Goal: Task Accomplishment & Management: Complete application form

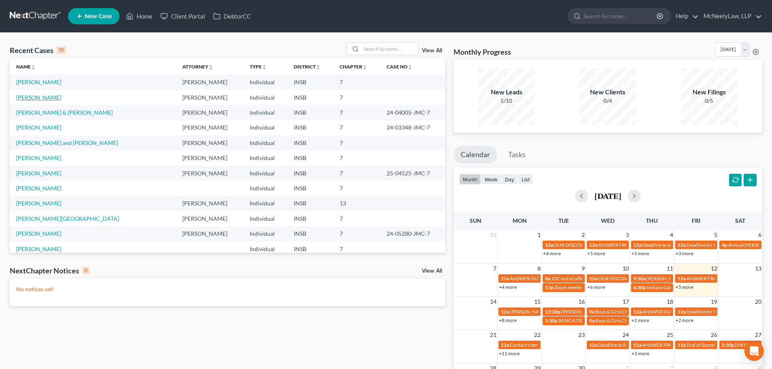
click at [31, 98] on link "[PERSON_NAME]" at bounding box center [38, 97] width 45 height 7
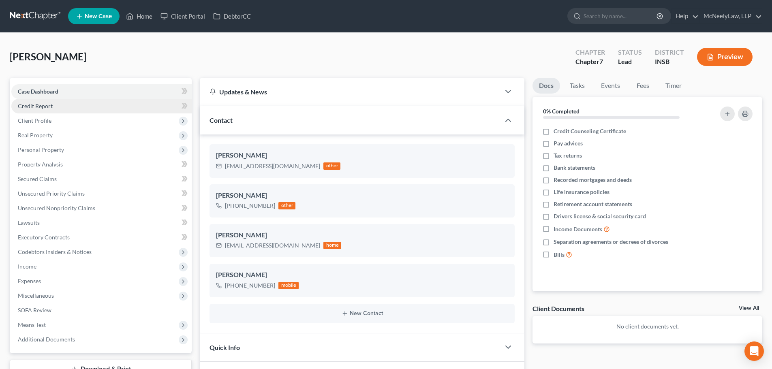
click at [43, 107] on span "Credit Report" at bounding box center [35, 106] width 35 height 7
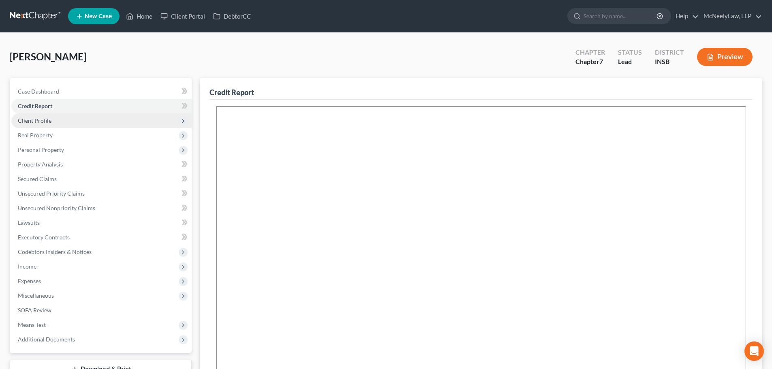
click at [46, 118] on span "Client Profile" at bounding box center [35, 120] width 34 height 7
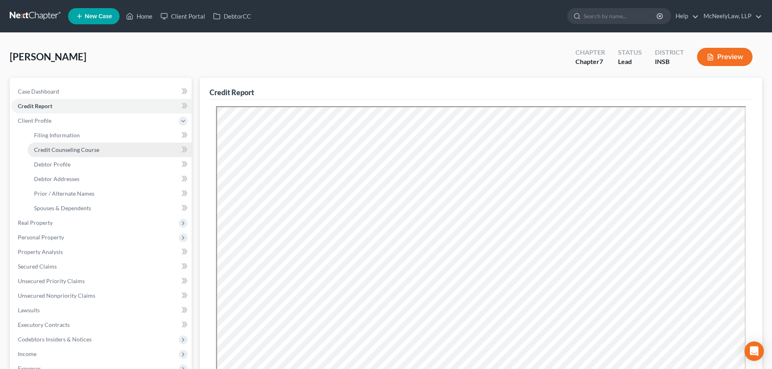
click at [58, 150] on span "Credit Counseling Course" at bounding box center [66, 149] width 65 height 7
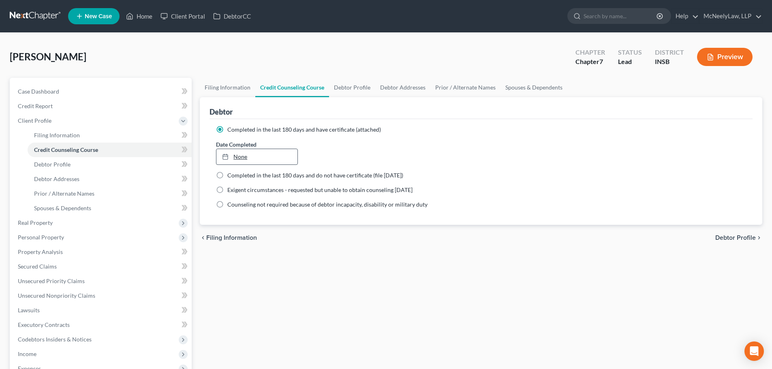
click at [246, 156] on link "None" at bounding box center [256, 156] width 81 height 15
type input "[DATE]"
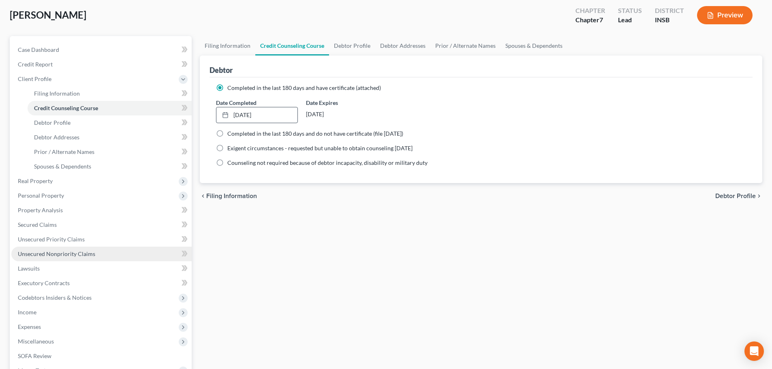
scroll to position [81, 0]
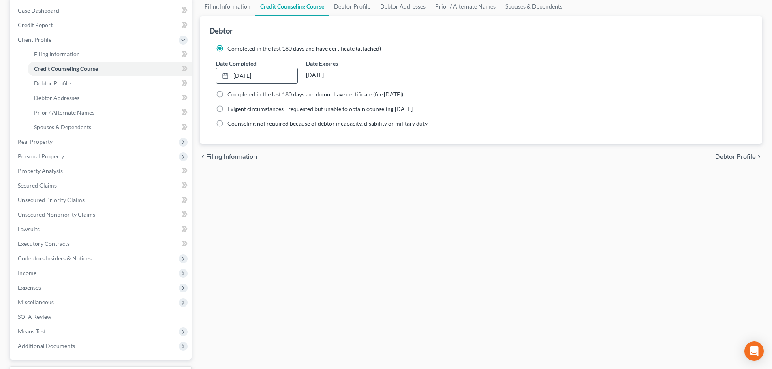
click at [749, 154] on span "Debtor Profile" at bounding box center [736, 157] width 41 height 6
select select "0"
select select "2"
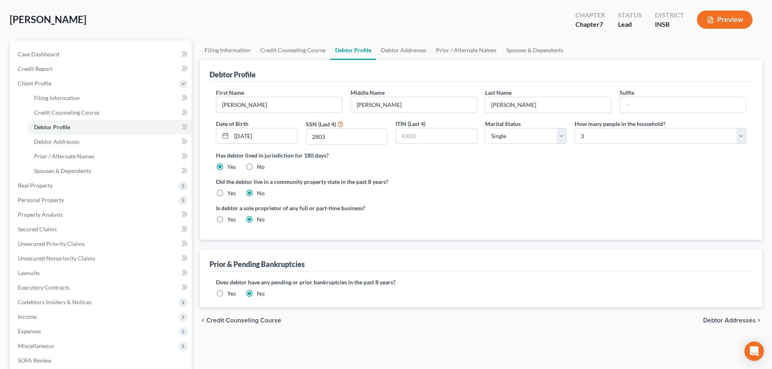
scroll to position [149, 0]
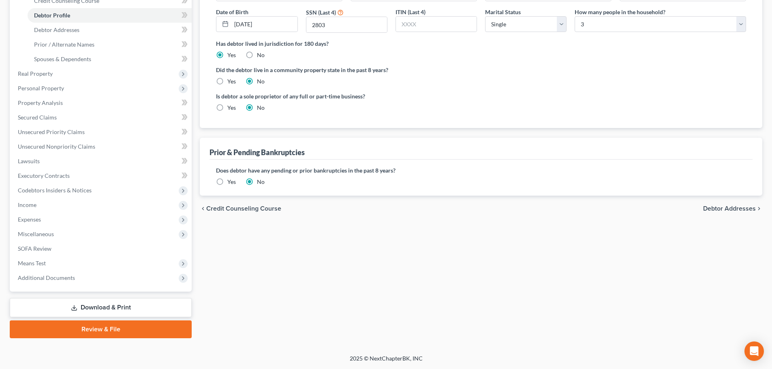
click at [733, 209] on span "Debtor Addresses" at bounding box center [729, 209] width 53 height 6
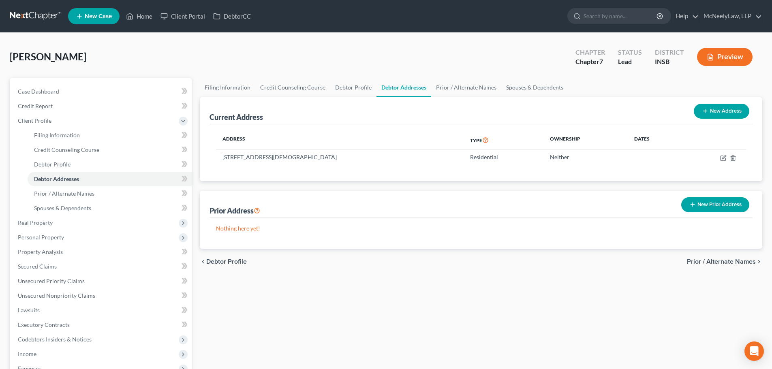
click at [719, 260] on span "Prior / Alternate Names" at bounding box center [721, 262] width 69 height 6
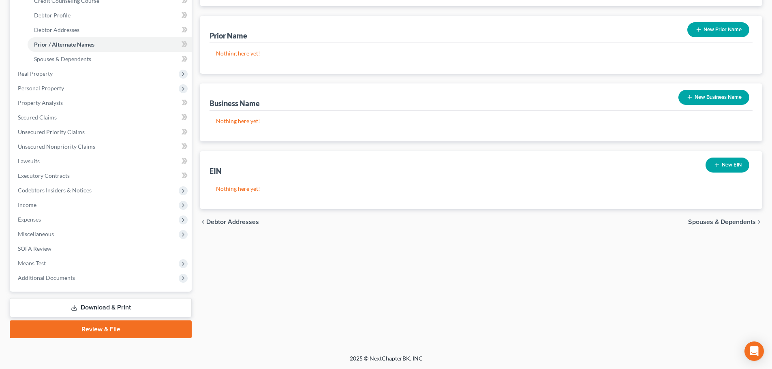
click at [730, 219] on span "Spouses & Dependents" at bounding box center [722, 222] width 68 height 6
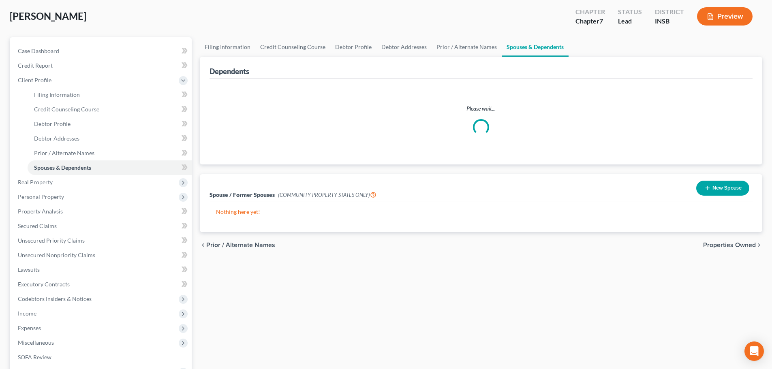
click at [724, 243] on span "Properties Owned" at bounding box center [729, 245] width 53 height 6
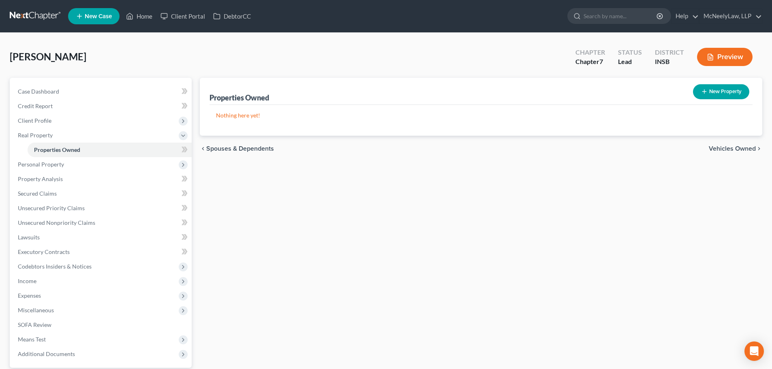
click at [736, 152] on span "Vehicles Owned" at bounding box center [732, 149] width 47 height 6
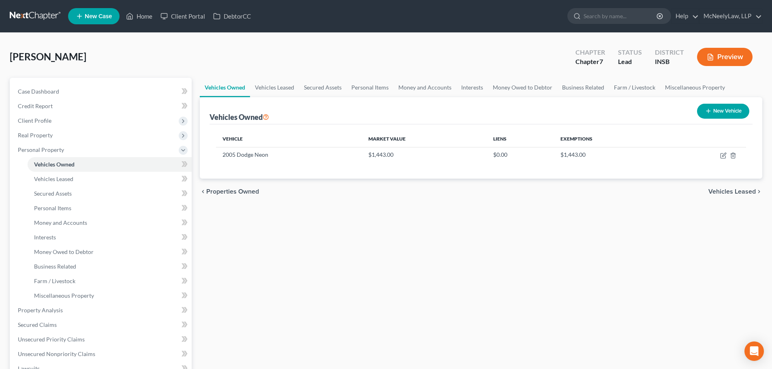
click at [734, 192] on span "Vehicles Leased" at bounding box center [732, 192] width 47 height 6
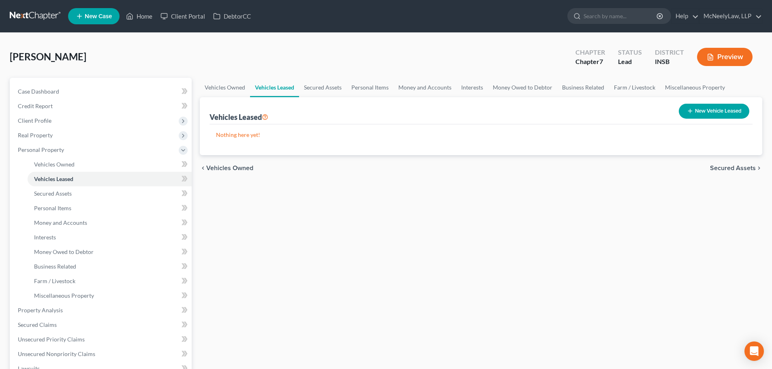
click at [738, 167] on span "Secured Assets" at bounding box center [733, 168] width 46 height 6
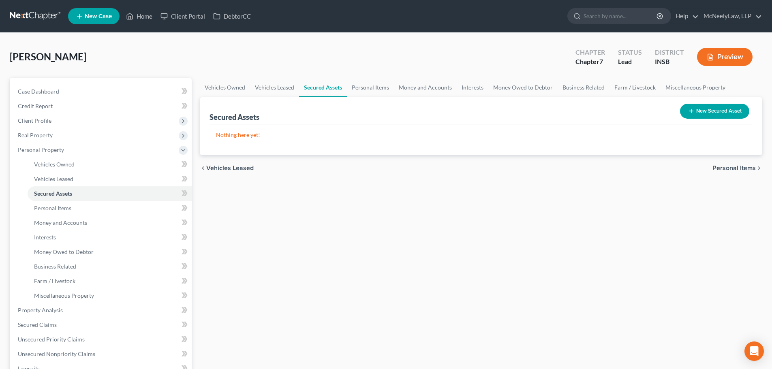
click at [738, 170] on span "Personal Items" at bounding box center [734, 168] width 43 height 6
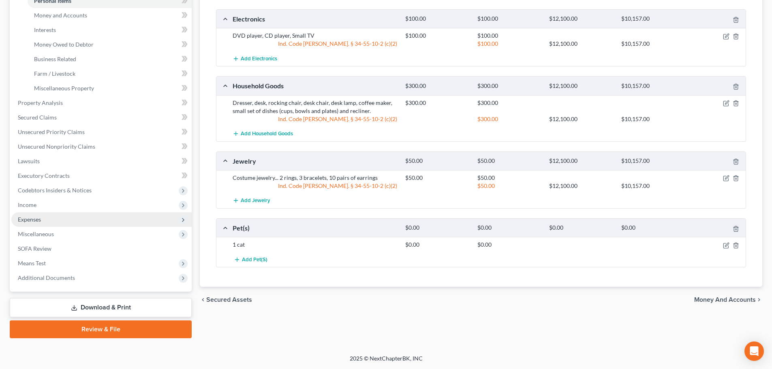
click at [49, 214] on span "Expenses" at bounding box center [101, 219] width 180 height 15
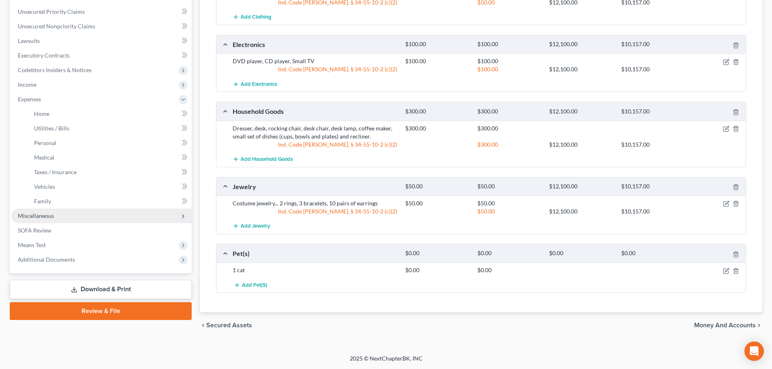
scroll to position [164, 0]
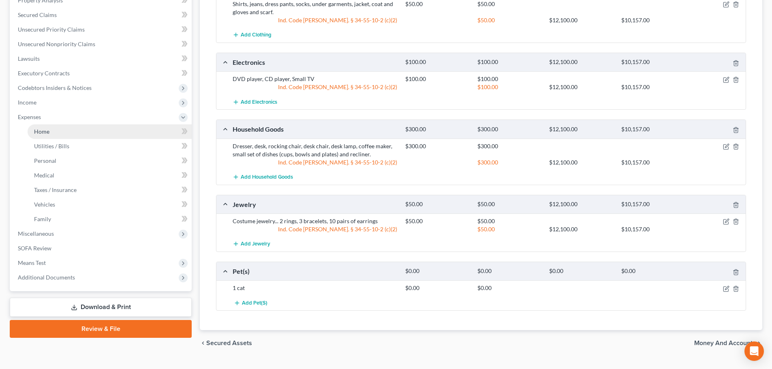
click at [62, 133] on link "Home" at bounding box center [110, 131] width 164 height 15
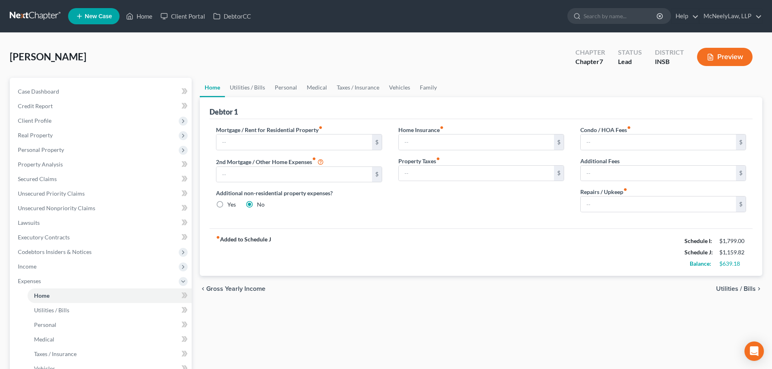
click at [737, 288] on span "Utilities / Bills" at bounding box center [736, 289] width 40 height 6
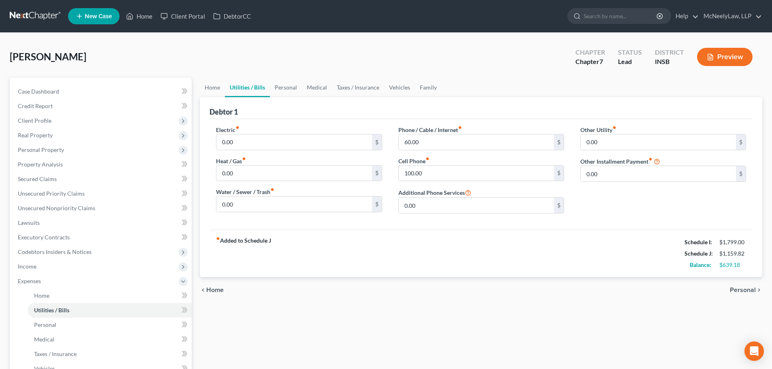
click at [748, 289] on span "Personal" at bounding box center [743, 290] width 26 height 6
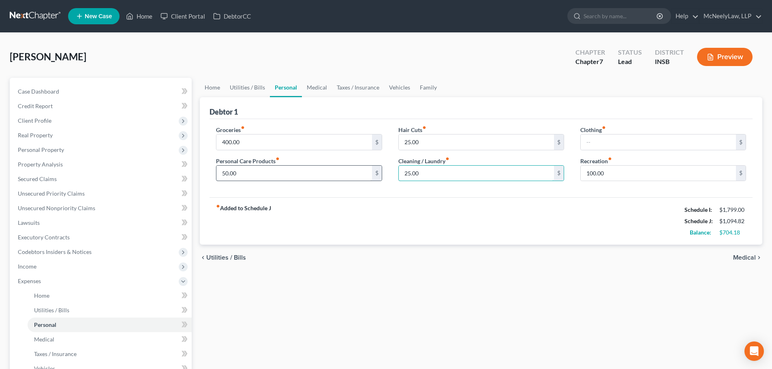
drag, startPoint x: 439, startPoint y: 178, endPoint x: 334, endPoint y: 172, distance: 105.1
click at [324, 184] on div "Groceries fiber_manual_record 400.00 $ Personal Care Products fiber_manual_reco…" at bounding box center [481, 157] width 546 height 62
type input "40.00"
click at [650, 142] on input "text" at bounding box center [658, 142] width 155 height 15
type input "20.00"
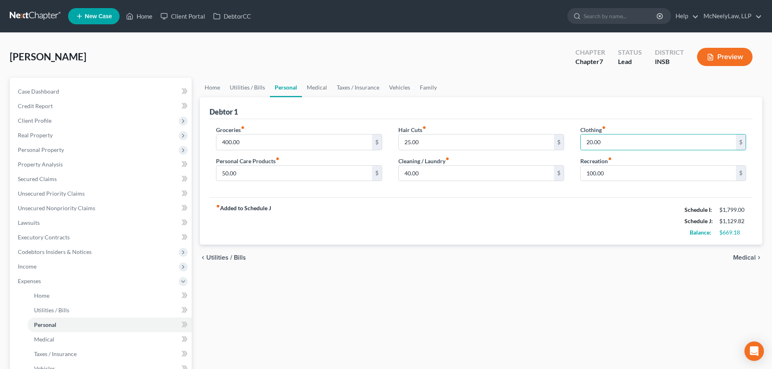
click at [560, 324] on div "Home Utilities / Bills Personal Medical Taxes / Insurance Vehicles Family Debto…" at bounding box center [481, 290] width 571 height 424
click at [308, 90] on link "Medical" at bounding box center [317, 87] width 30 height 19
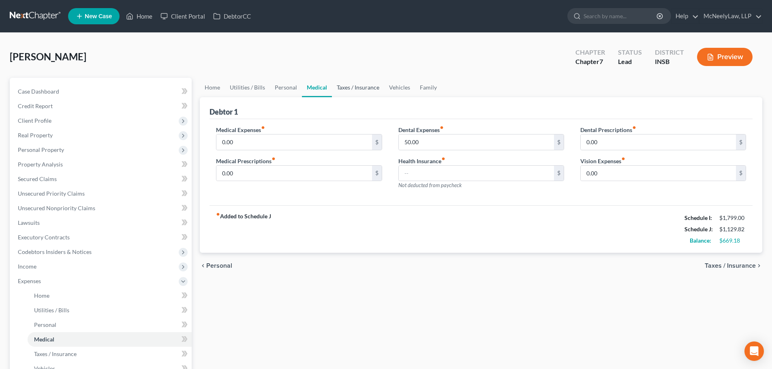
click at [357, 90] on link "Taxes / Insurance" at bounding box center [358, 87] width 52 height 19
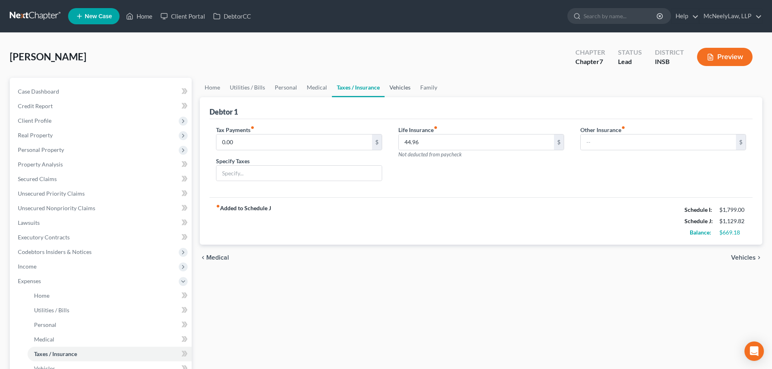
click at [399, 94] on link "Vehicles" at bounding box center [400, 87] width 31 height 19
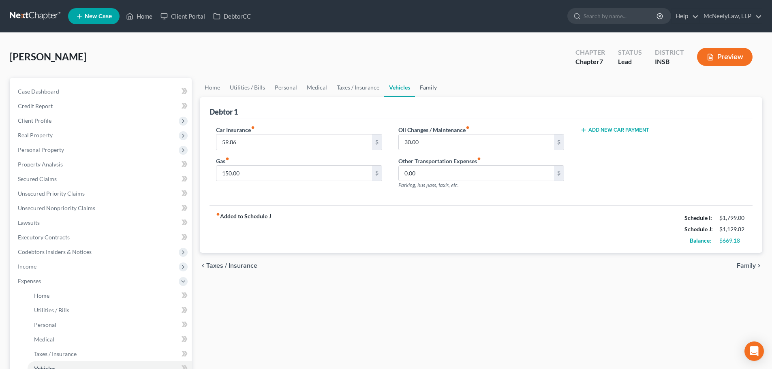
click at [430, 91] on link "Family" at bounding box center [428, 87] width 27 height 19
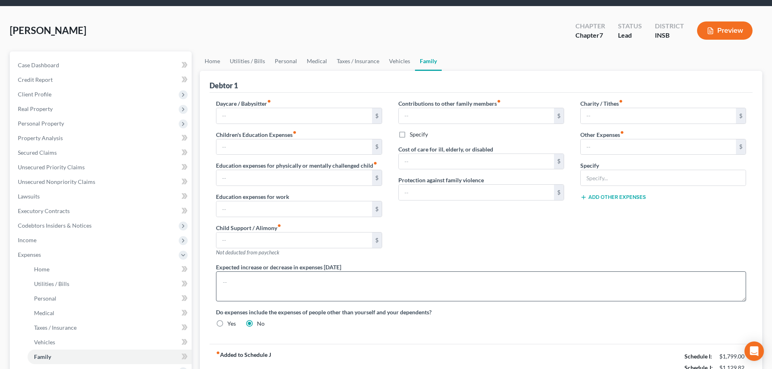
scroll to position [41, 0]
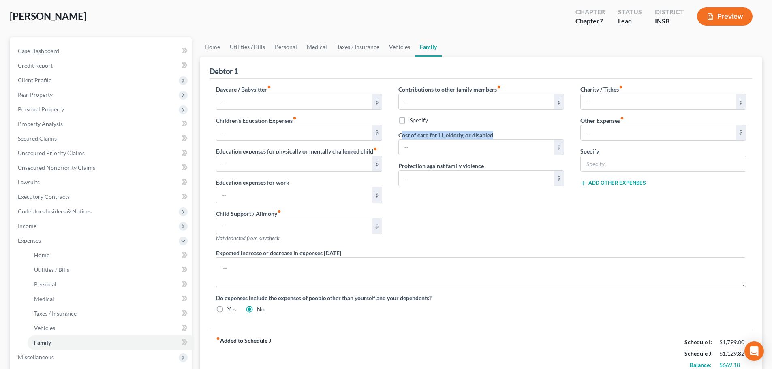
drag, startPoint x: 402, startPoint y: 133, endPoint x: 556, endPoint y: 133, distance: 153.6
click at [556, 133] on div "Cost of care for ill, elderly, or disabled $" at bounding box center [481, 143] width 166 height 25
click at [525, 135] on div "Cost of care for ill, elderly, or disabled $" at bounding box center [481, 143] width 166 height 25
drag, startPoint x: 397, startPoint y: 135, endPoint x: 513, endPoint y: 135, distance: 115.9
click at [513, 135] on div "Contributions to other family members fiber_manual_record $ Specify Cost of car…" at bounding box center [481, 167] width 182 height 164
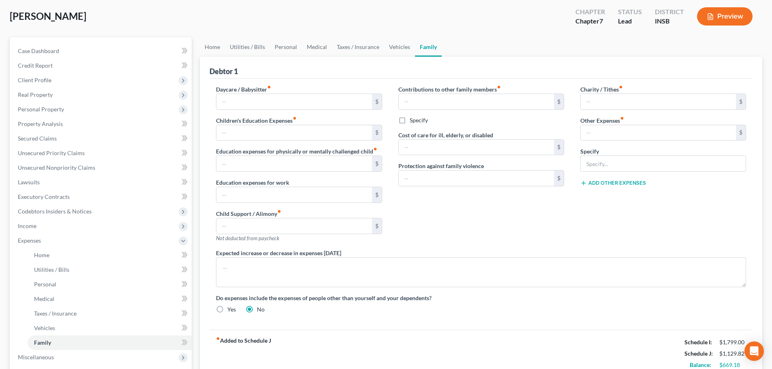
click at [513, 135] on div "Cost of care for ill, elderly, or disabled $" at bounding box center [481, 143] width 166 height 25
click at [249, 44] on link "Utilities / Bills" at bounding box center [247, 46] width 45 height 19
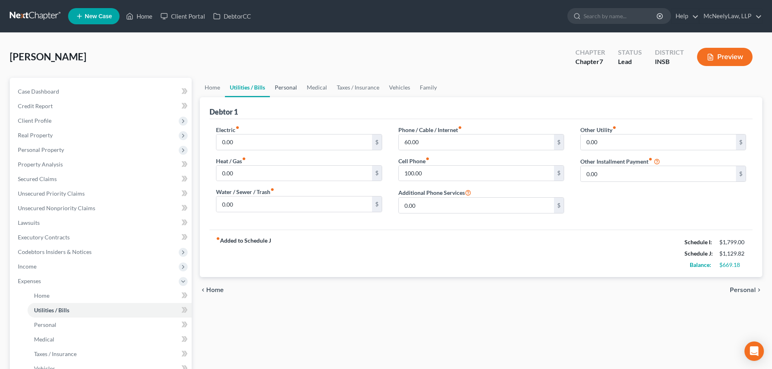
click at [293, 94] on link "Personal" at bounding box center [286, 87] width 32 height 19
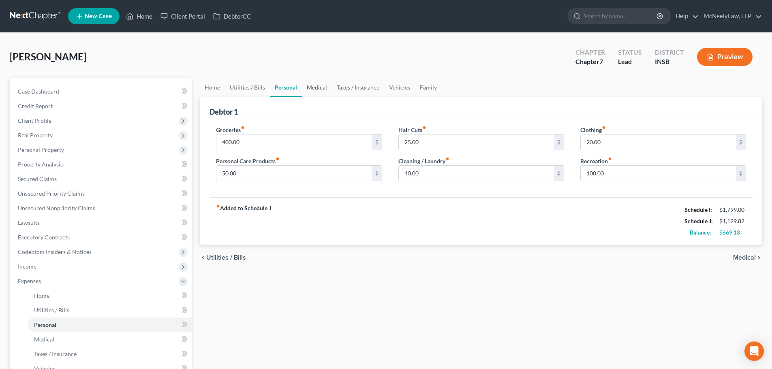
click at [313, 90] on link "Medical" at bounding box center [317, 87] width 30 height 19
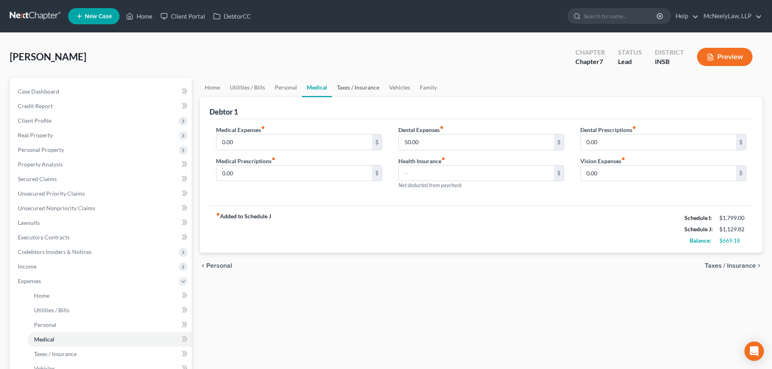
click at [352, 85] on link "Taxes / Insurance" at bounding box center [358, 87] width 52 height 19
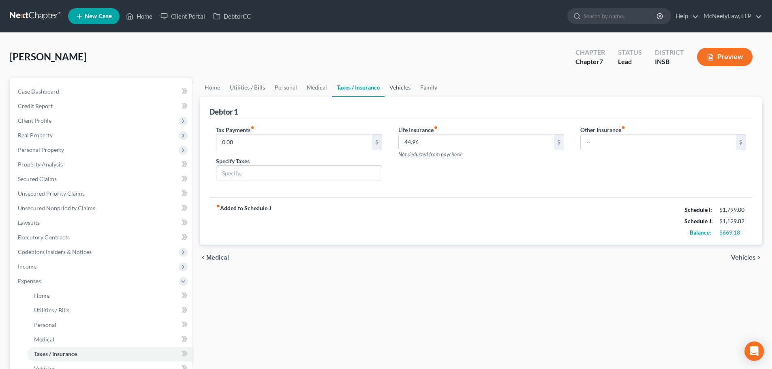
click at [394, 85] on link "Vehicles" at bounding box center [400, 87] width 31 height 19
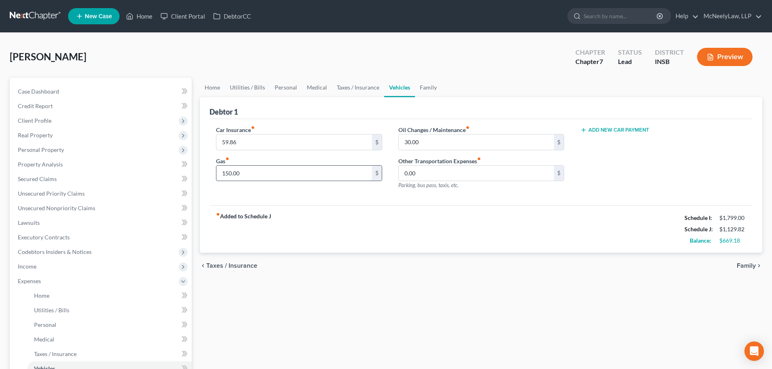
click at [278, 174] on input "150.00" at bounding box center [293, 173] width 155 height 15
click at [276, 169] on input "150.00" at bounding box center [293, 173] width 155 height 15
click at [424, 88] on link "Family" at bounding box center [428, 87] width 27 height 19
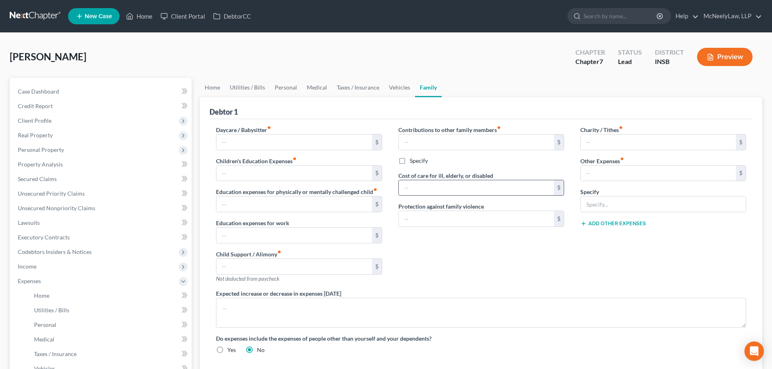
click at [456, 188] on input "text" at bounding box center [476, 187] width 155 height 15
click at [514, 188] on input "text" at bounding box center [476, 187] width 155 height 15
type input "100.00"
drag, startPoint x: 455, startPoint y: 267, endPoint x: 452, endPoint y: 263, distance: 5.2
click at [454, 266] on div "Contributions to other family members fiber_manual_record $ Specify Cost of car…" at bounding box center [481, 208] width 182 height 164
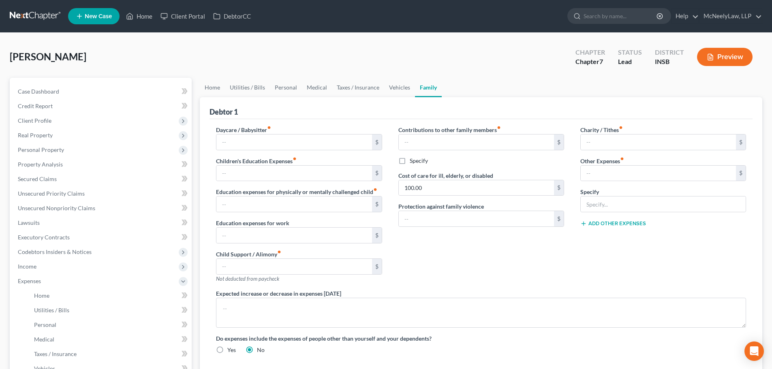
click at [466, 259] on div "Contributions to other family members fiber_manual_record $ Specify Cost of car…" at bounding box center [481, 208] width 182 height 164
click at [493, 254] on div "Contributions to other family members fiber_manual_record $ Specify Cost of car…" at bounding box center [481, 208] width 182 height 164
click at [261, 87] on link "Utilities / Bills" at bounding box center [247, 87] width 45 height 19
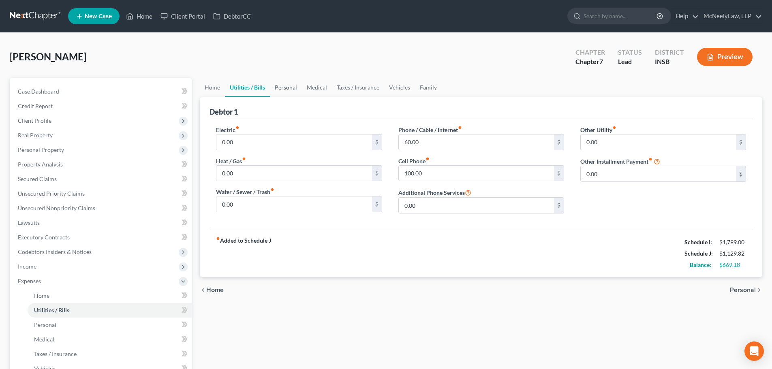
click at [286, 88] on link "Personal" at bounding box center [286, 87] width 32 height 19
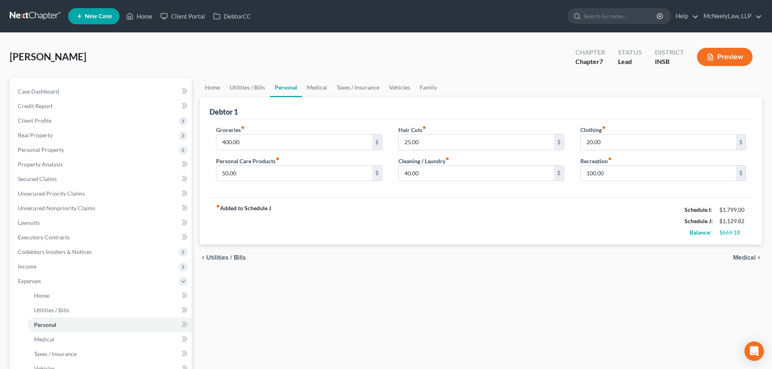
drag, startPoint x: 226, startPoint y: 210, endPoint x: 278, endPoint y: 217, distance: 52.5
click at [278, 217] on div "fiber_manual_record Added to Schedule J Schedule I: $1,799.00 Schedule J: $1,12…" at bounding box center [481, 220] width 543 height 47
click at [278, 218] on div "fiber_manual_record Added to Schedule J Schedule I: $1,799.00 Schedule J: $1,12…" at bounding box center [481, 220] width 543 height 47
click at [255, 214] on strong "fiber_manual_record Added to Schedule J" at bounding box center [243, 221] width 55 height 34
click at [255, 213] on strong "fiber_manual_record Added to Schedule J" at bounding box center [243, 221] width 55 height 34
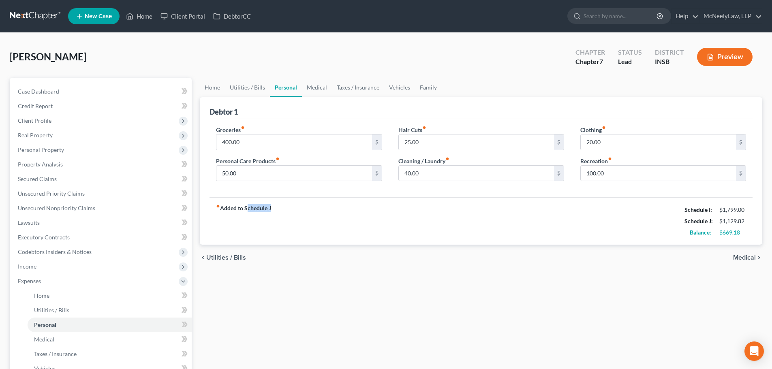
click at [252, 212] on strong "fiber_manual_record Added to Schedule J" at bounding box center [243, 221] width 55 height 34
click at [238, 207] on strong "fiber_manual_record Added to Schedule J" at bounding box center [243, 221] width 55 height 34
click at [238, 210] on strong "fiber_manual_record Added to Schedule J" at bounding box center [243, 221] width 55 height 34
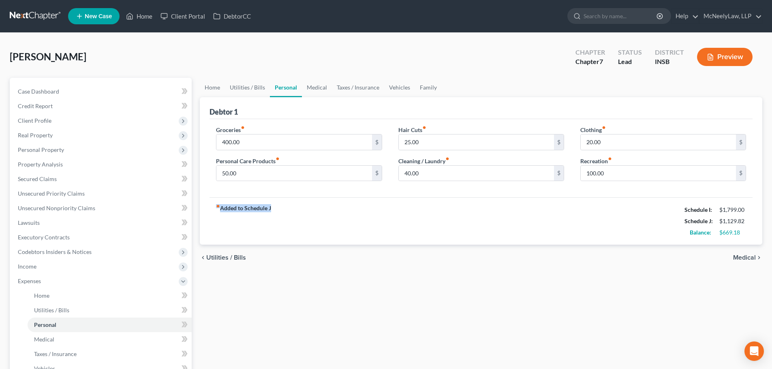
click at [238, 210] on strong "fiber_manual_record Added to Schedule J" at bounding box center [243, 221] width 55 height 34
click at [242, 210] on strong "fiber_manual_record Added to Schedule J" at bounding box center [243, 221] width 55 height 34
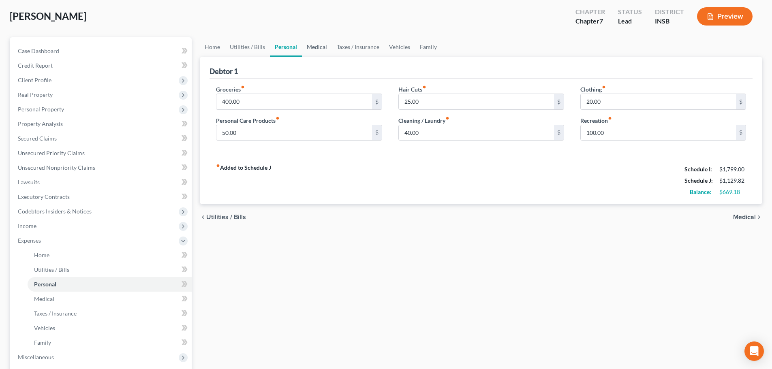
click at [321, 46] on link "Medical" at bounding box center [317, 46] width 30 height 19
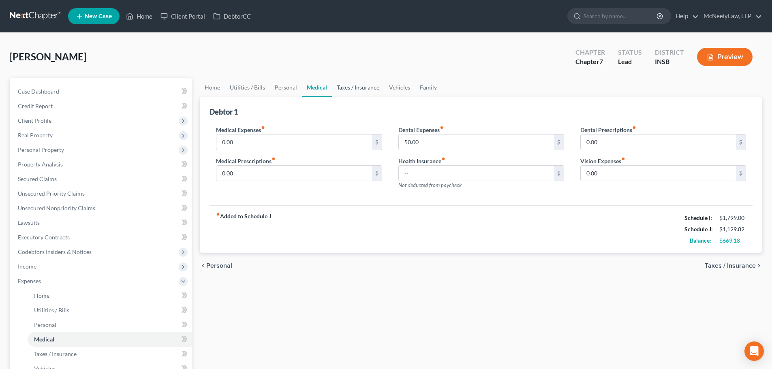
click at [366, 86] on link "Taxes / Insurance" at bounding box center [358, 87] width 52 height 19
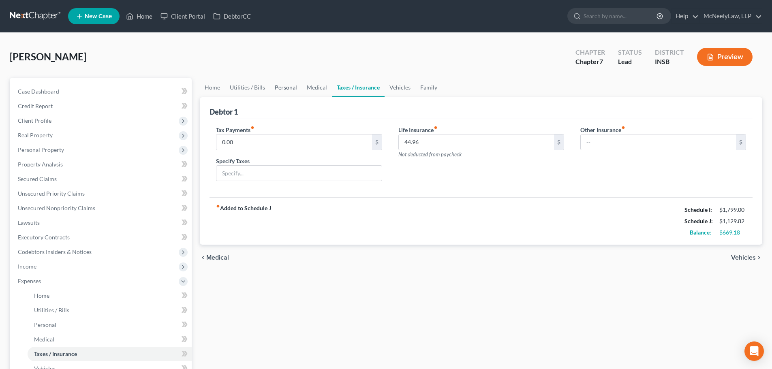
click at [281, 92] on link "Personal" at bounding box center [286, 87] width 32 height 19
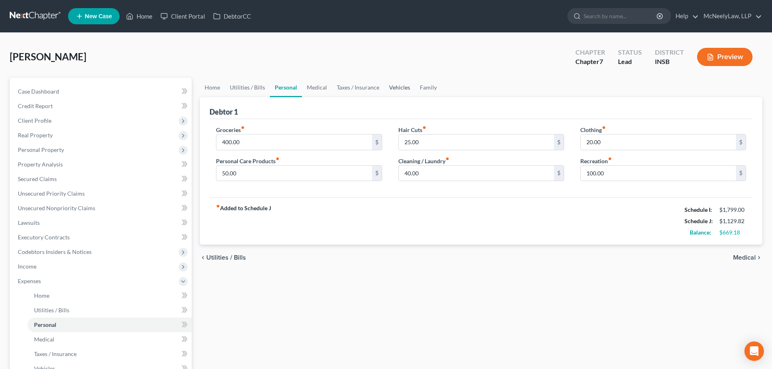
click at [399, 86] on link "Vehicles" at bounding box center [399, 87] width 31 height 19
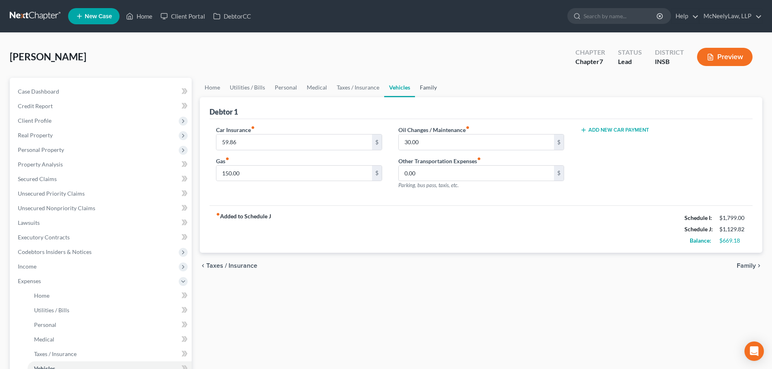
click at [429, 86] on link "Family" at bounding box center [428, 87] width 27 height 19
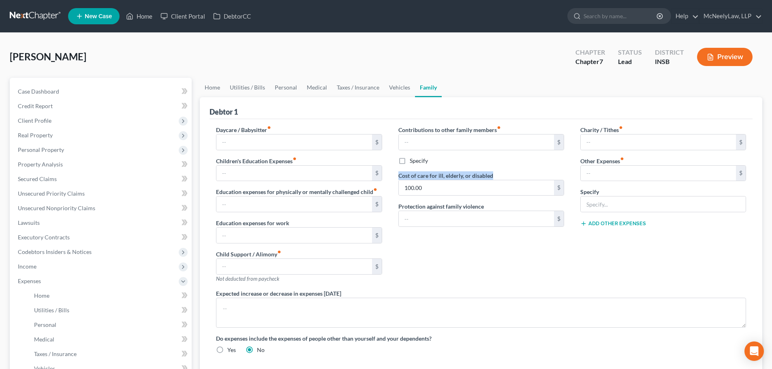
drag, startPoint x: 394, startPoint y: 176, endPoint x: 501, endPoint y: 177, distance: 107.4
click at [501, 177] on div "Contributions to other family members fiber_manual_record $ Specify Cost of car…" at bounding box center [481, 208] width 182 height 164
click at [477, 252] on div "Contributions to other family members fiber_manual_record $ Specify Cost of car…" at bounding box center [481, 208] width 182 height 164
drag, startPoint x: 438, startPoint y: 188, endPoint x: 433, endPoint y: 187, distance: 4.9
click at [438, 188] on input "100.00" at bounding box center [476, 187] width 155 height 15
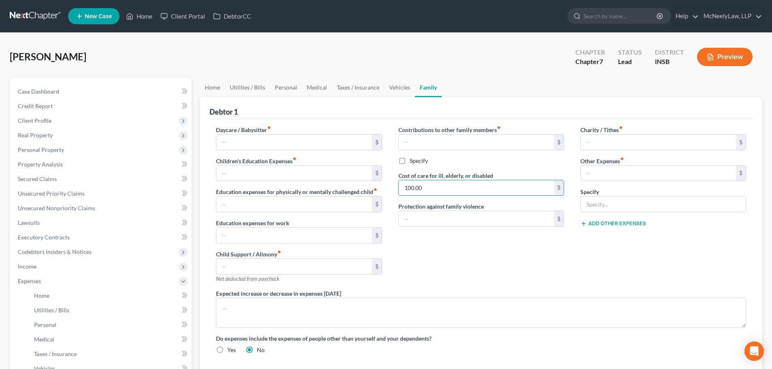
click at [437, 177] on label "Cost of care for ill, elderly, or disabled" at bounding box center [445, 175] width 95 height 9
click at [437, 176] on label "Cost of care for ill, elderly, or disabled" at bounding box center [445, 175] width 95 height 9
click at [440, 174] on label "Cost of care for ill, elderly, or disabled" at bounding box center [445, 175] width 95 height 9
click at [440, 175] on label "Cost of care for ill, elderly, or disabled" at bounding box center [445, 175] width 95 height 9
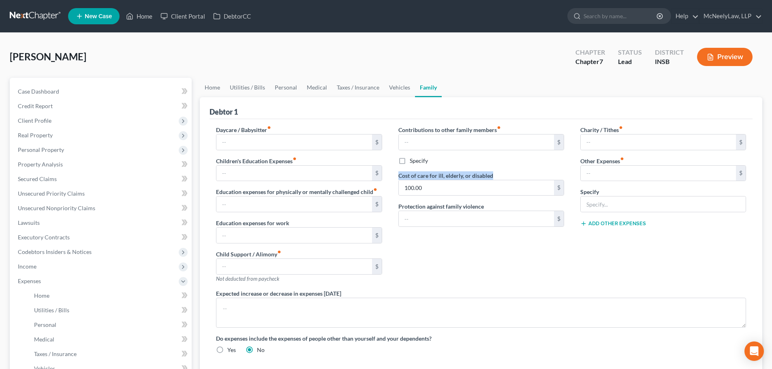
click at [440, 175] on label "Cost of care for ill, elderly, or disabled" at bounding box center [445, 175] width 95 height 9
click at [475, 251] on div "Contributions to other family members fiber_manual_record $ Specify Cost of car…" at bounding box center [481, 208] width 182 height 164
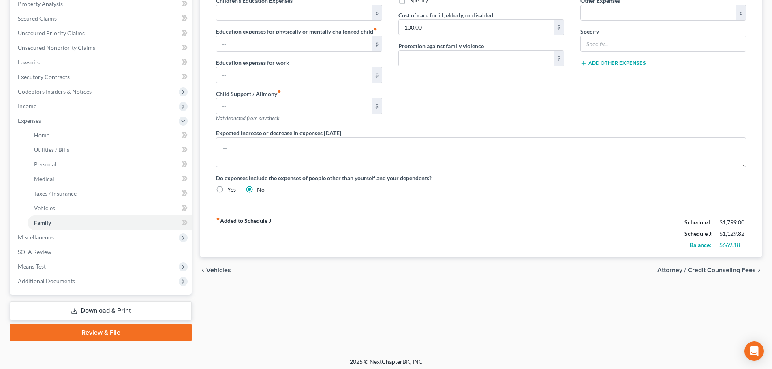
scroll to position [164, 0]
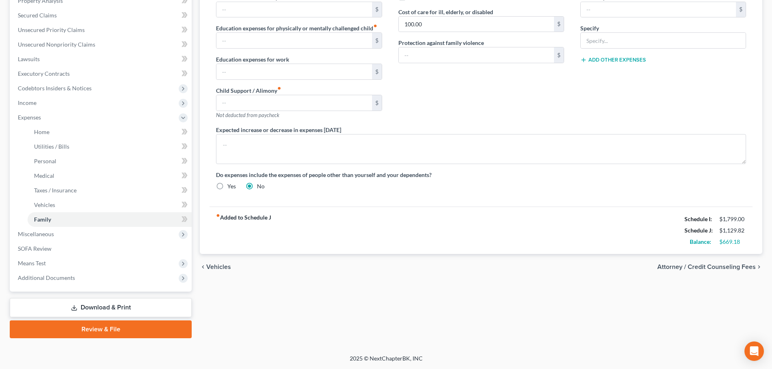
drag, startPoint x: 343, startPoint y: 258, endPoint x: 331, endPoint y: 254, distance: 12.8
click at [336, 255] on div "chevron_left Vehicles Attorney / Credit Counseling Fees chevron_right" at bounding box center [481, 267] width 563 height 26
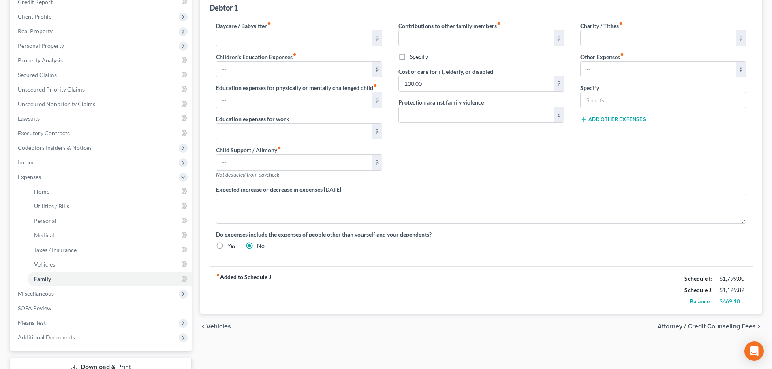
scroll to position [0, 0]
